Goal: Navigation & Orientation: Find specific page/section

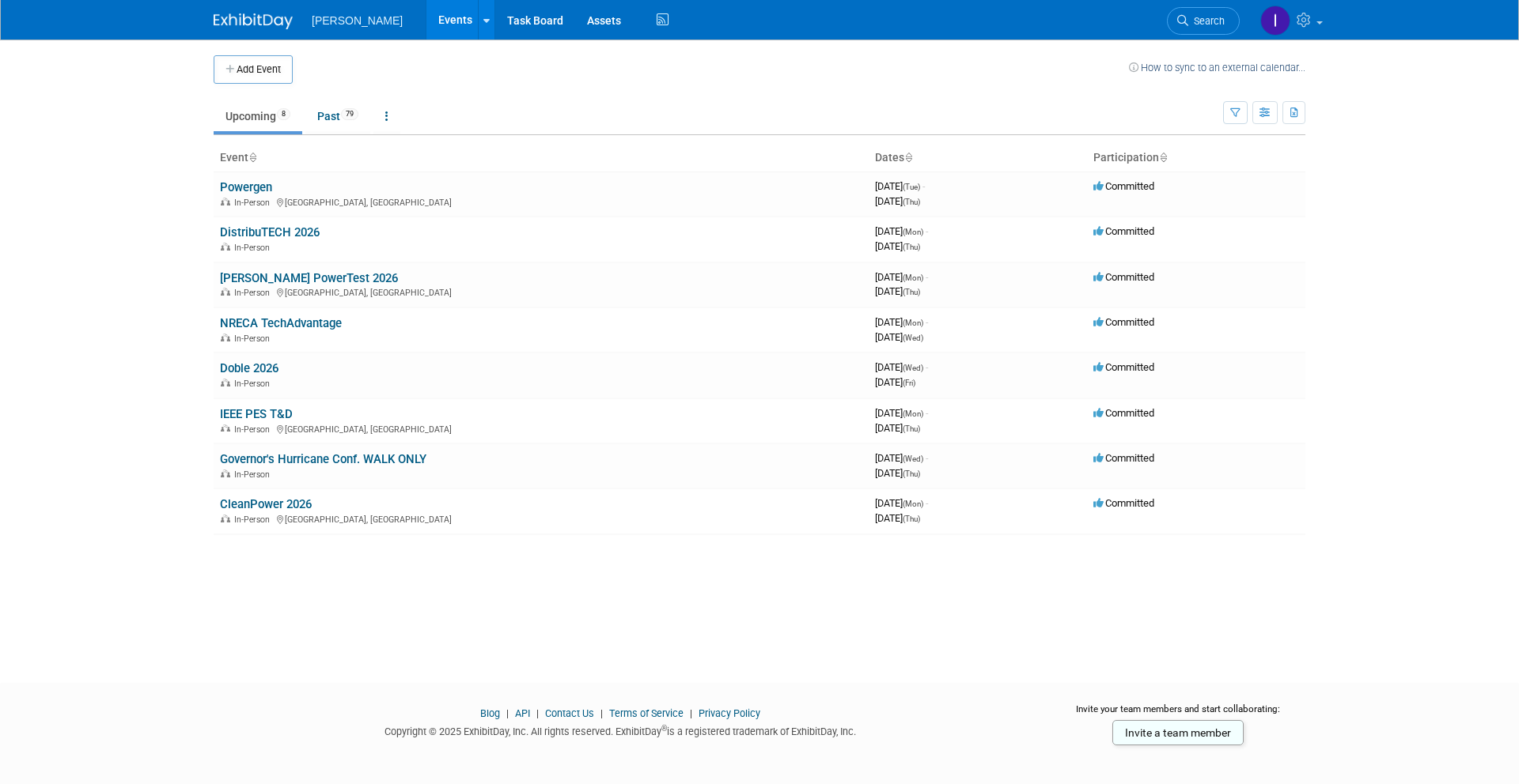
click at [345, 118] on link "Past 79" at bounding box center [338, 116] width 65 height 30
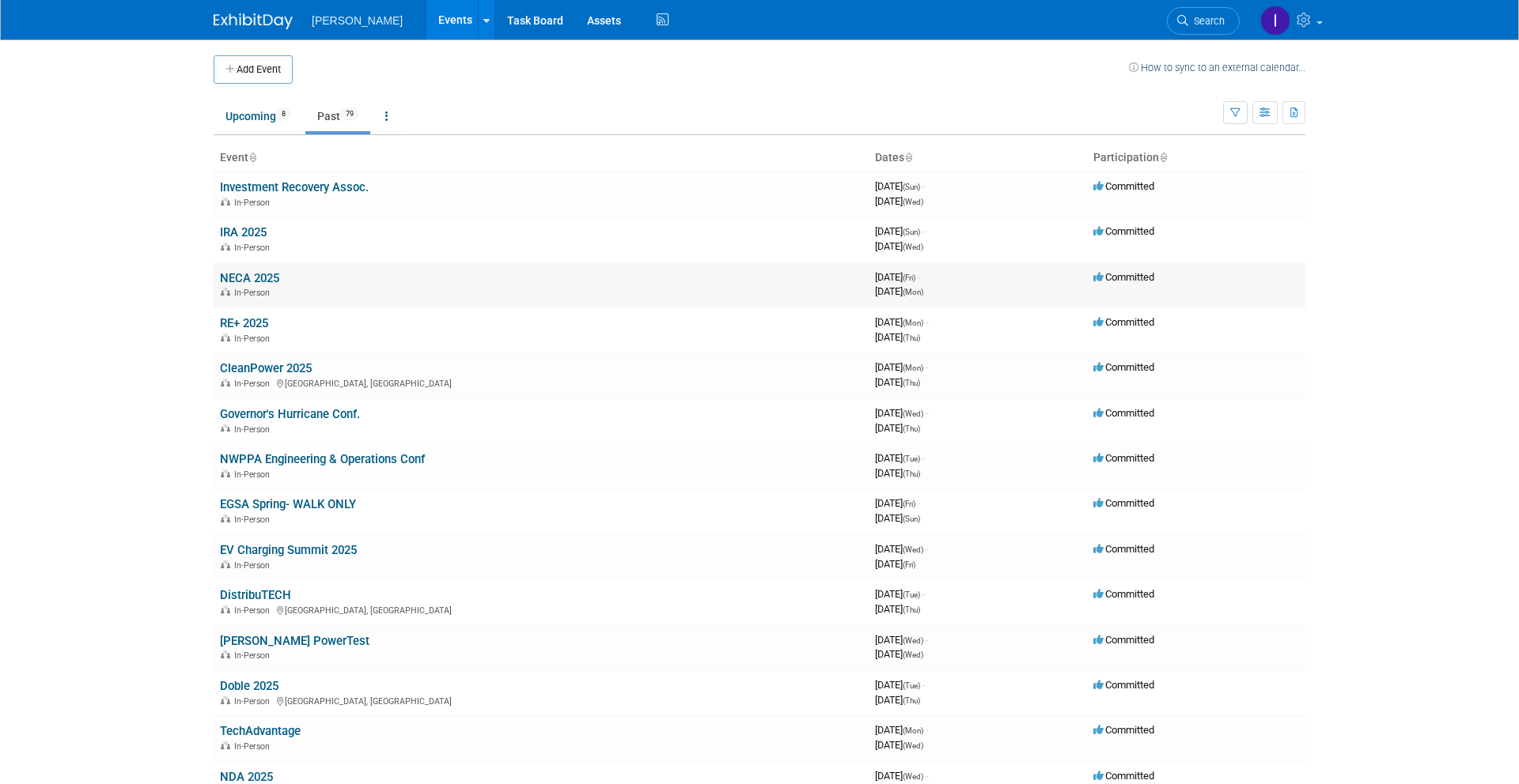
click at [265, 281] on link "NECA 2025" at bounding box center [249, 278] width 59 height 15
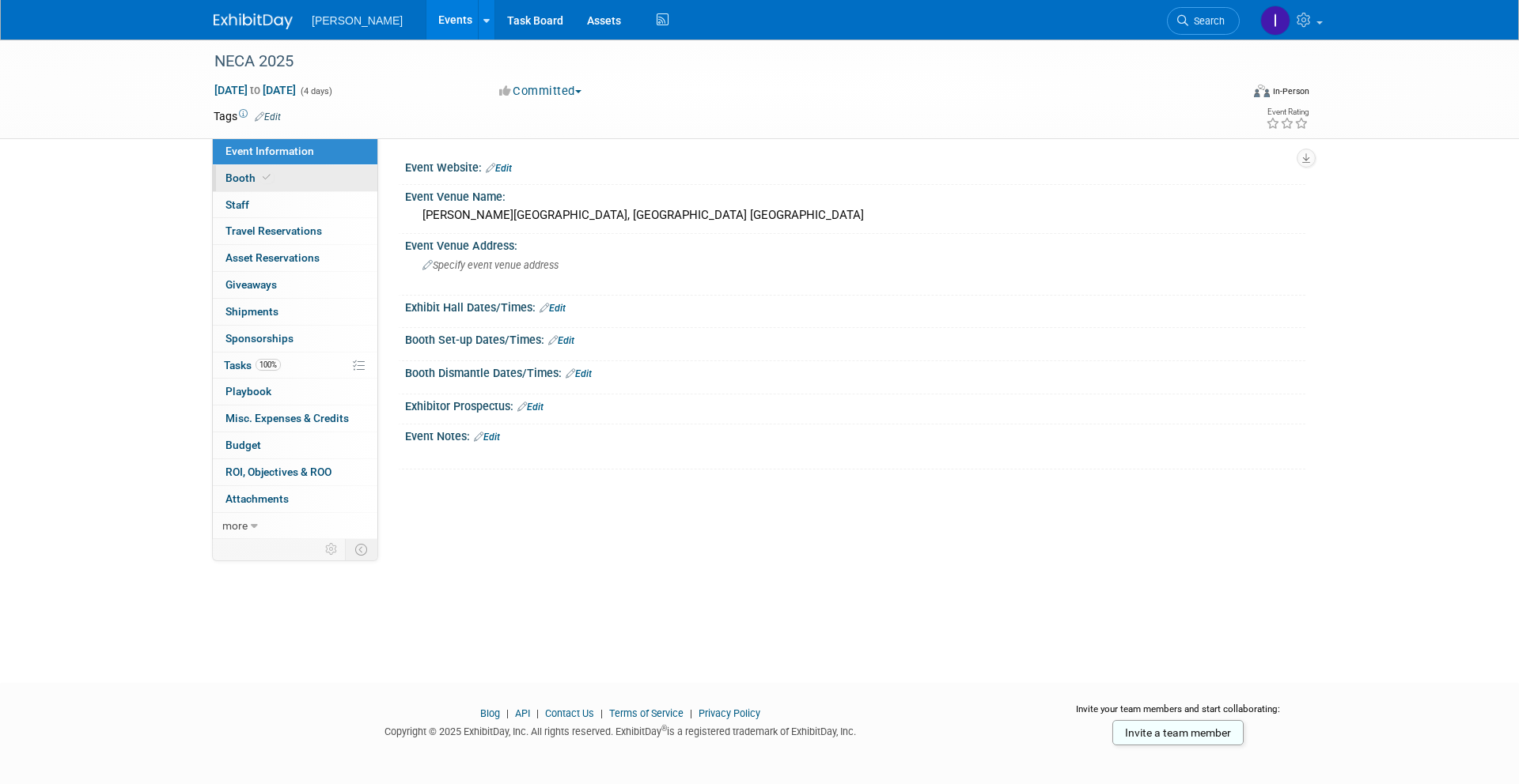
click at [246, 170] on link "Booth" at bounding box center [296, 178] width 165 height 26
